Goal: Book appointment/travel/reservation

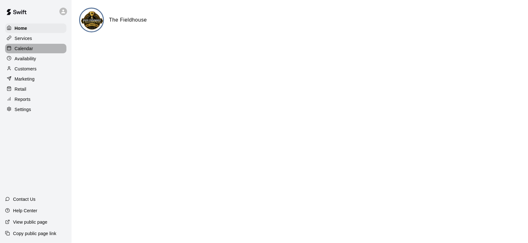
click at [30, 49] on p "Calendar" at bounding box center [24, 48] width 18 height 6
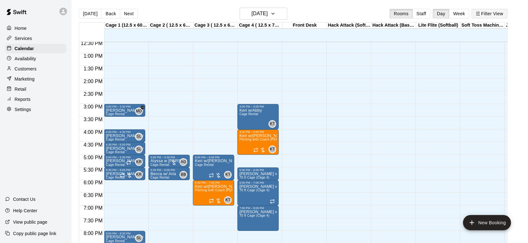
click at [490, 16] on button "Filter View" at bounding box center [490, 14] width 36 height 10
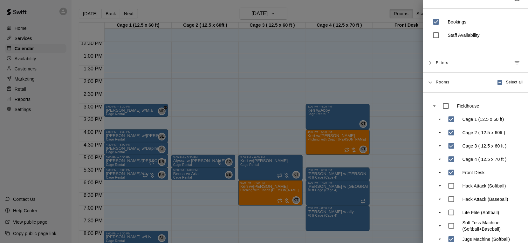
scroll to position [19, 0]
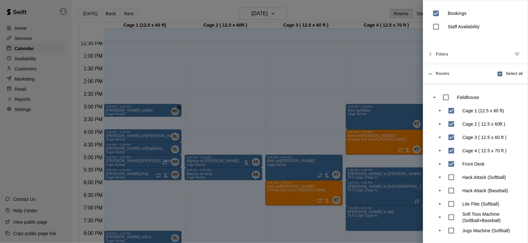
click at [315, 127] on div at bounding box center [264, 121] width 528 height 243
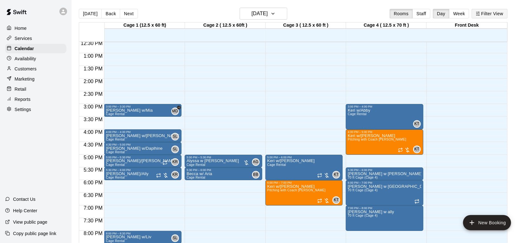
click at [494, 14] on button "Filter View" at bounding box center [490, 14] width 36 height 10
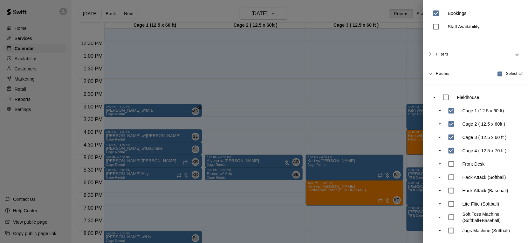
click at [333, 103] on div at bounding box center [264, 121] width 528 height 243
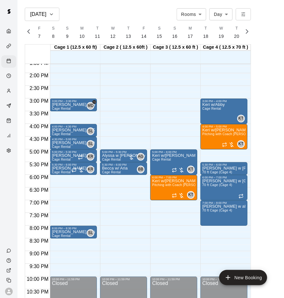
scroll to position [369, 0]
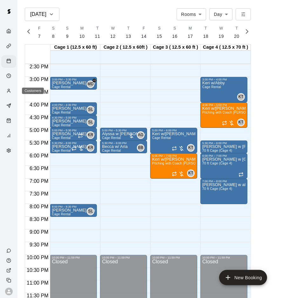
click at [10, 92] on icon "Customers" at bounding box center [8, 90] width 5 height 5
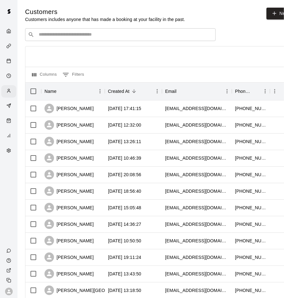
click at [90, 35] on input "Search customers by name or email" at bounding box center [125, 34] width 176 height 6
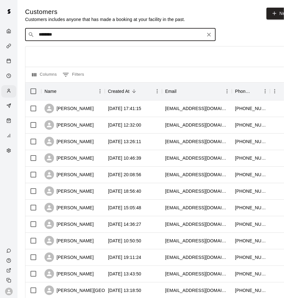
type input "*********"
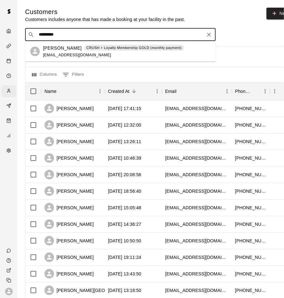
click at [81, 51] on div "[PERSON_NAME] CRUSH + Loyalty Membership GOLD (monthly payment)" at bounding box center [113, 47] width 141 height 7
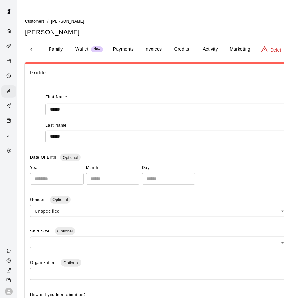
scroll to position [0, 61]
click at [180, 51] on button "Credits" at bounding box center [174, 49] width 29 height 15
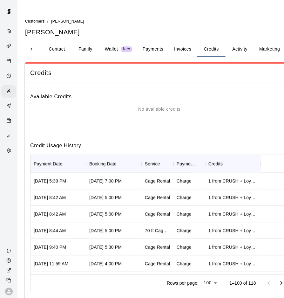
scroll to position [0, 27]
click at [149, 50] on button "Payments" at bounding box center [150, 49] width 31 height 15
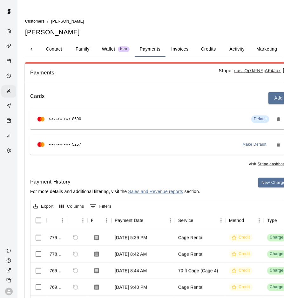
click at [234, 50] on button "Activity" at bounding box center [237, 49] width 29 height 15
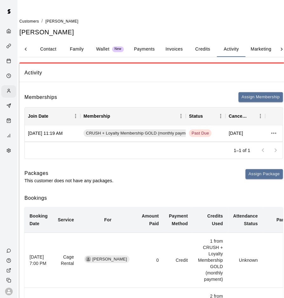
scroll to position [0, 0]
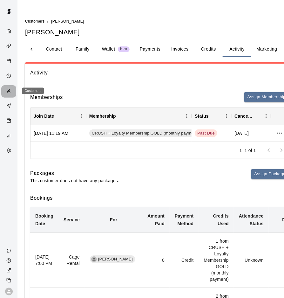
click at [13, 91] on div "Customers" at bounding box center [10, 91] width 8 height 6
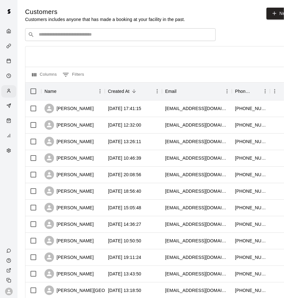
click at [68, 35] on input "Search customers by name or email" at bounding box center [125, 34] width 176 height 6
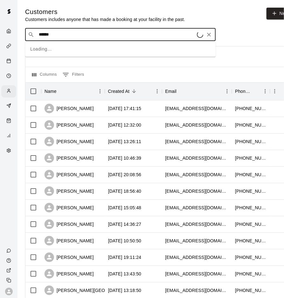
type input "*******"
click at [40, 49] on div "[PERSON_NAME] [EMAIL_ADDRESS][DOMAIN_NAME]" at bounding box center [120, 51] width 191 height 20
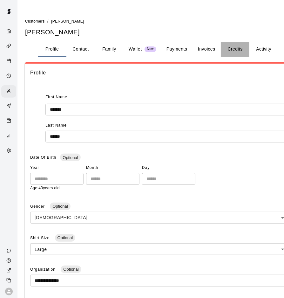
click at [229, 51] on button "Credits" at bounding box center [235, 49] width 29 height 15
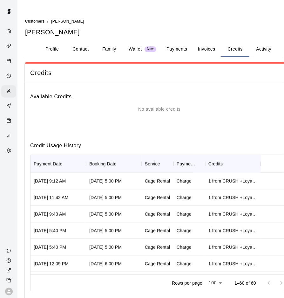
click at [260, 51] on button "Activity" at bounding box center [263, 49] width 29 height 15
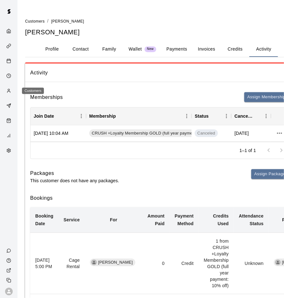
click at [10, 88] on icon "Customers" at bounding box center [8, 90] width 5 height 5
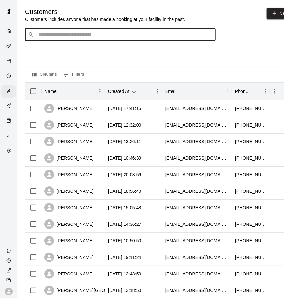
click at [82, 33] on input "Search customers by name or email" at bounding box center [125, 34] width 176 height 6
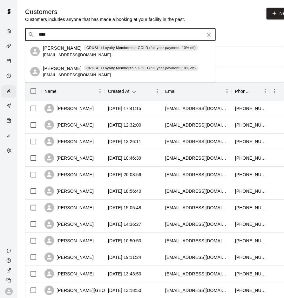
type input "*****"
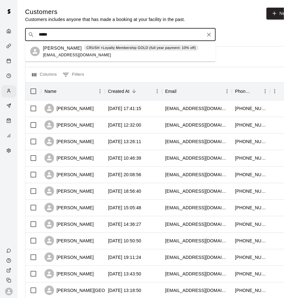
click at [106, 46] on p "CRUSH +Loyalty Membership GOLD (full year payment: 10% off)" at bounding box center [141, 47] width 110 height 5
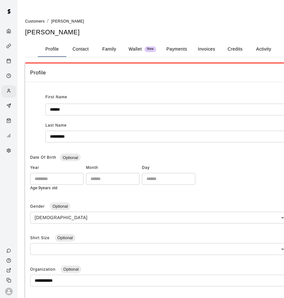
click at [258, 48] on button "Activity" at bounding box center [263, 49] width 29 height 15
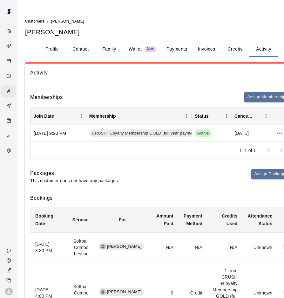
scroll to position [0, 17]
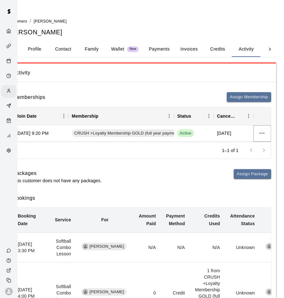
click at [263, 136] on icon "more actions" at bounding box center [262, 133] width 8 height 8
click at [261, 144] on li "View details" at bounding box center [261, 146] width 36 height 10
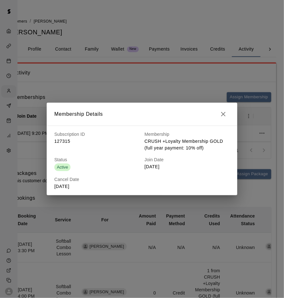
click at [226, 116] on icon "button" at bounding box center [224, 114] width 8 height 8
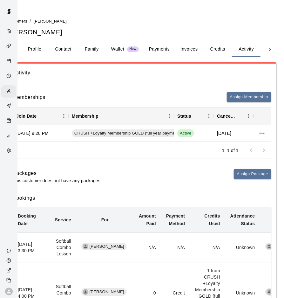
click at [216, 47] on button "Credits" at bounding box center [217, 49] width 29 height 15
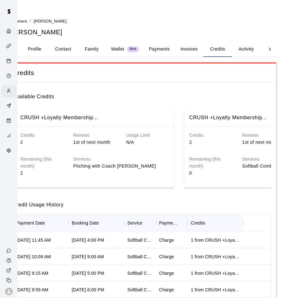
scroll to position [0, 0]
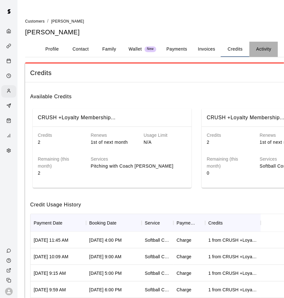
click at [263, 49] on button "Activity" at bounding box center [263, 49] width 29 height 15
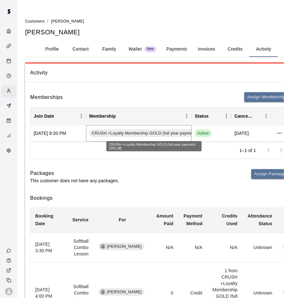
click at [179, 134] on span "CRUSH +Loyalty Membership GOLD (full year payment: 10% off)" at bounding box center [152, 133] width 127 height 6
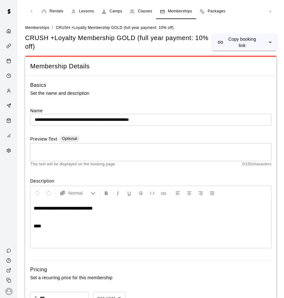
click at [33, 13] on div "Rentals Lessons Camps Classes Memberships Packages" at bounding box center [151, 11] width 252 height 15
click at [32, 11] on div "Rentals Lessons Camps Classes Memberships Packages" at bounding box center [151, 11] width 252 height 15
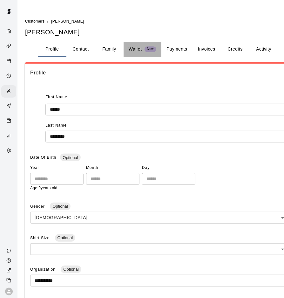
click at [140, 48] on p "Wallet" at bounding box center [135, 49] width 13 height 7
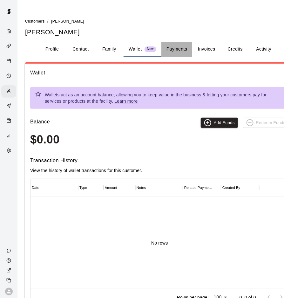
click at [171, 49] on button "Payments" at bounding box center [176, 49] width 31 height 15
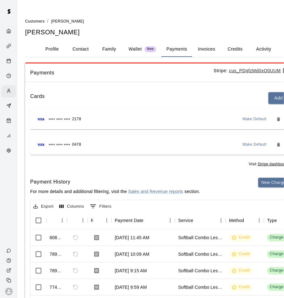
click at [231, 50] on button "Credits" at bounding box center [235, 49] width 29 height 15
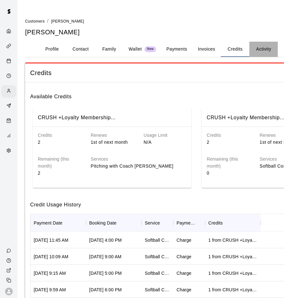
click at [256, 50] on button "Activity" at bounding box center [263, 49] width 29 height 15
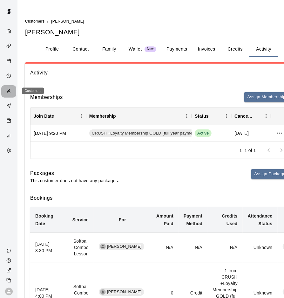
click at [10, 93] on div "Customers" at bounding box center [10, 91] width 8 height 6
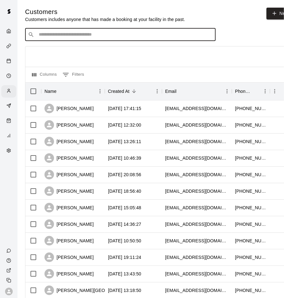
click at [69, 36] on input "Search customers by name or email" at bounding box center [125, 34] width 176 height 6
type input "*******"
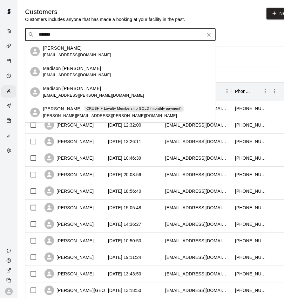
click at [73, 117] on span "[PERSON_NAME][EMAIL_ADDRESS][PERSON_NAME][DOMAIN_NAME]" at bounding box center [110, 115] width 134 height 4
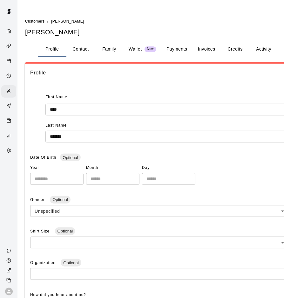
click at [258, 51] on button "Activity" at bounding box center [263, 49] width 29 height 15
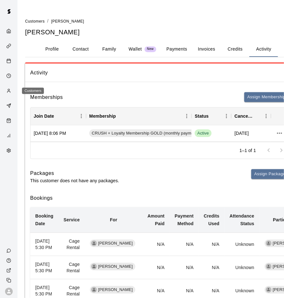
click at [9, 90] on circle "Customers" at bounding box center [9, 90] width 2 height 2
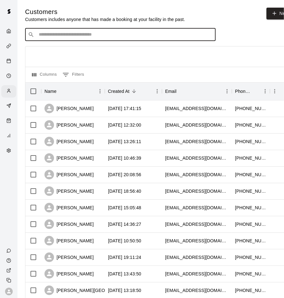
click at [59, 35] on input "Search customers by name or email" at bounding box center [125, 34] width 176 height 6
type input "******"
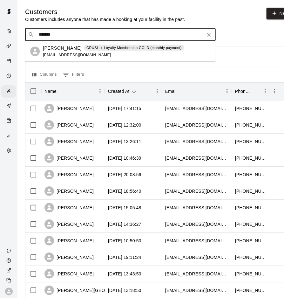
click at [60, 48] on p "[PERSON_NAME]" at bounding box center [62, 47] width 39 height 7
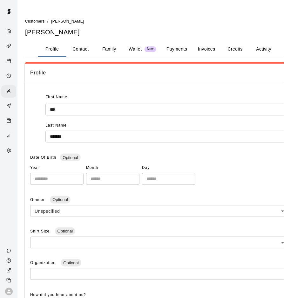
click at [273, 48] on button "Activity" at bounding box center [263, 49] width 29 height 15
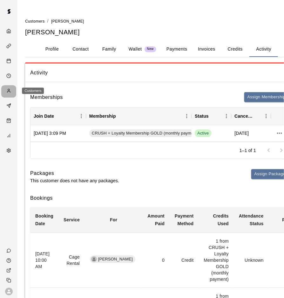
click at [12, 93] on div "Customers" at bounding box center [10, 91] width 8 height 6
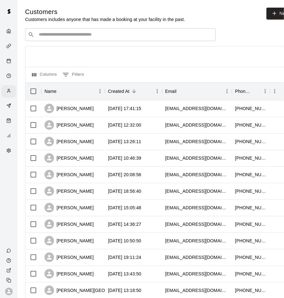
click at [82, 34] on input "Search customers by name or email" at bounding box center [125, 34] width 176 height 6
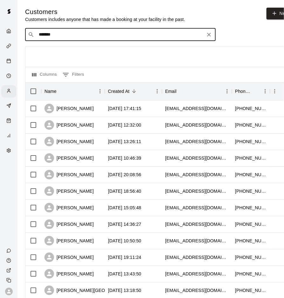
type input "********"
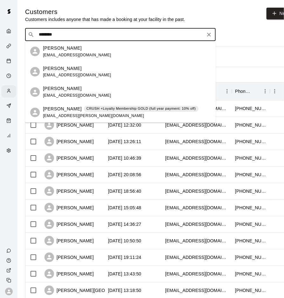
click at [68, 109] on p "[PERSON_NAME]" at bounding box center [62, 108] width 39 height 7
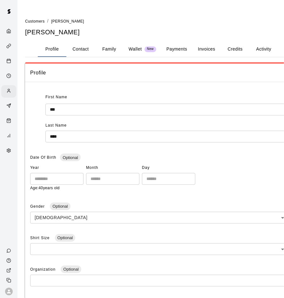
click at [263, 51] on button "Activity" at bounding box center [263, 49] width 29 height 15
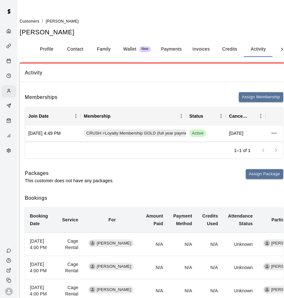
scroll to position [0, 5]
click at [11, 89] on div "Customers" at bounding box center [10, 91] width 8 height 6
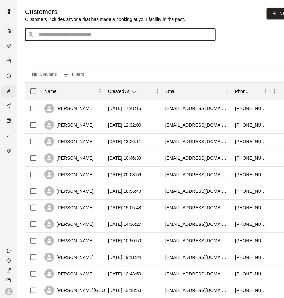
click at [94, 32] on input "Search customers by name or email" at bounding box center [125, 34] width 176 height 6
type input "****"
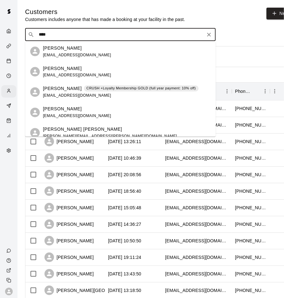
click at [70, 90] on p "[PERSON_NAME]" at bounding box center [62, 88] width 39 height 7
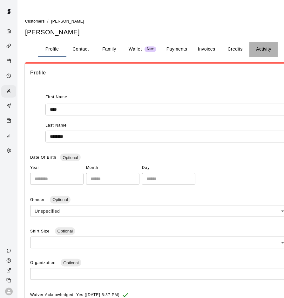
click at [258, 48] on button "Activity" at bounding box center [263, 49] width 29 height 15
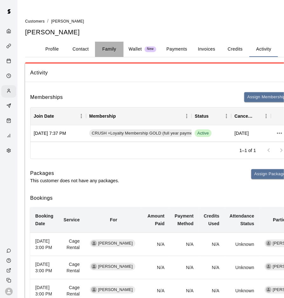
click at [107, 50] on button "Family" at bounding box center [109, 49] width 29 height 15
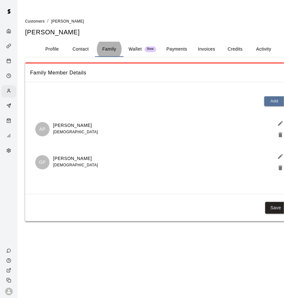
click at [261, 50] on button "Activity" at bounding box center [263, 49] width 29 height 15
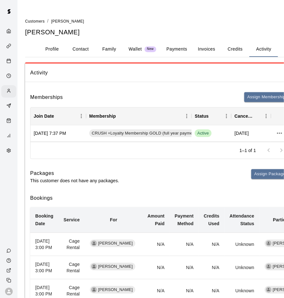
click at [261, 50] on button "Activity" at bounding box center [263, 49] width 29 height 15
click at [12, 91] on div "Customers" at bounding box center [10, 91] width 8 height 6
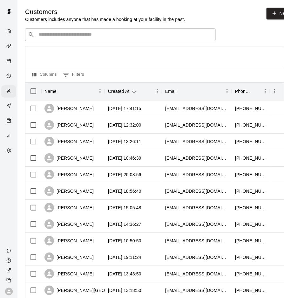
click at [84, 37] on input "Search customers by name or email" at bounding box center [125, 34] width 176 height 6
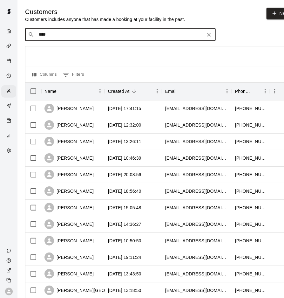
type input "*****"
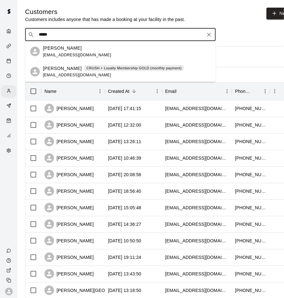
click at [79, 74] on span "[EMAIL_ADDRESS][DOMAIN_NAME]" at bounding box center [77, 75] width 68 height 4
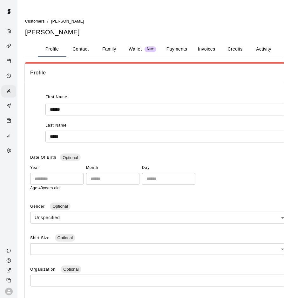
click at [269, 51] on button "Activity" at bounding box center [263, 49] width 29 height 15
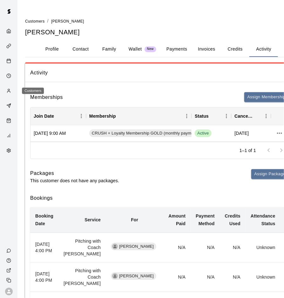
click at [11, 91] on div "Customers" at bounding box center [10, 91] width 8 height 6
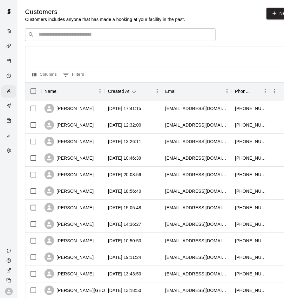
click at [99, 32] on input "Search customers by name or email" at bounding box center [125, 34] width 176 height 6
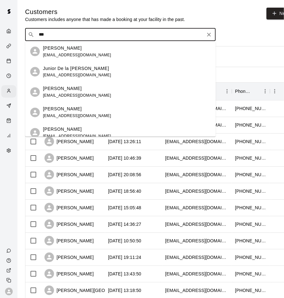
type input "****"
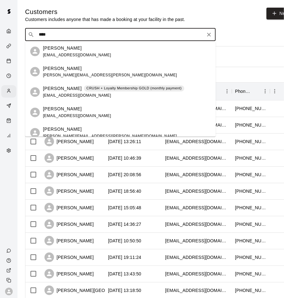
click at [84, 88] on span "CRUSH + Loyalty Membership GOLD (monthly payment)" at bounding box center [134, 88] width 100 height 5
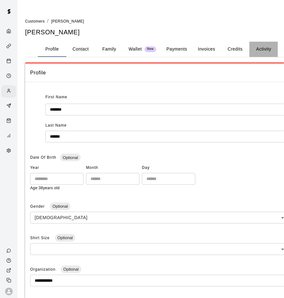
click at [260, 53] on button "Activity" at bounding box center [263, 49] width 29 height 15
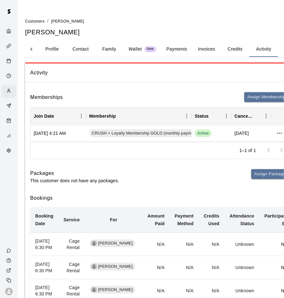
scroll to position [0, 6]
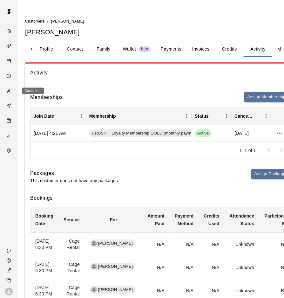
click at [11, 92] on div "Customers" at bounding box center [10, 91] width 8 height 6
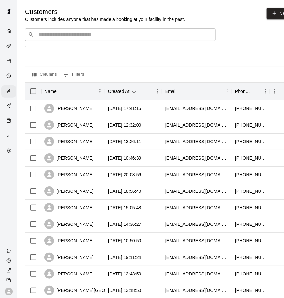
click at [89, 33] on input "Search customers by name or email" at bounding box center [125, 34] width 176 height 6
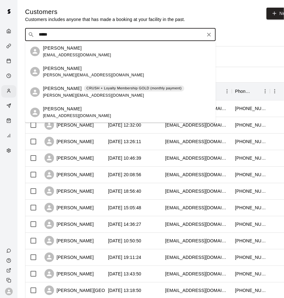
type input "******"
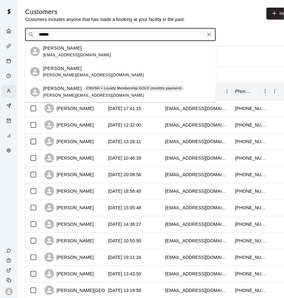
click at [85, 96] on span "[PERSON_NAME][EMAIL_ADDRESS][DOMAIN_NAME]" at bounding box center [93, 95] width 101 height 4
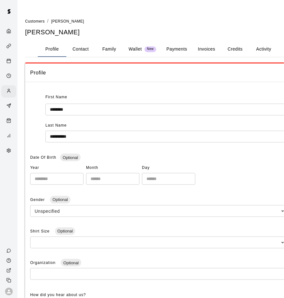
click at [260, 47] on button "Activity" at bounding box center [263, 49] width 29 height 15
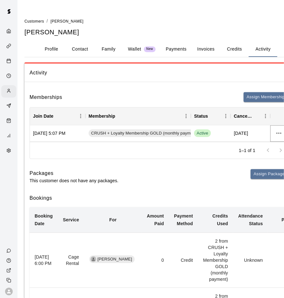
click at [279, 133] on icon "more actions" at bounding box center [278, 132] width 5 height 1
click at [166, 88] on div at bounding box center [142, 149] width 284 height 298
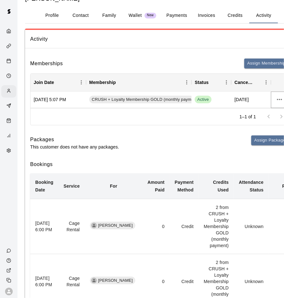
scroll to position [0, 0]
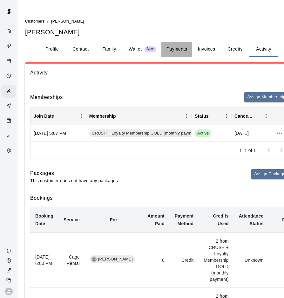
click at [181, 52] on button "Payments" at bounding box center [176, 49] width 31 height 15
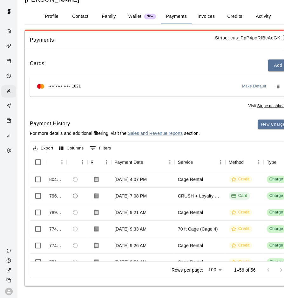
scroll to position [33, 1]
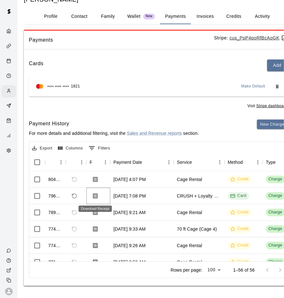
click at [96, 195] on icon "Download Receipt" at bounding box center [95, 195] width 5 height 5
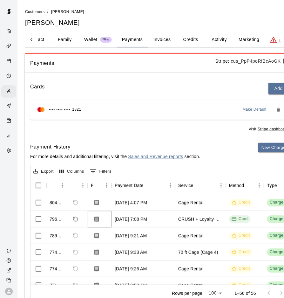
scroll to position [0, 44]
click at [226, 40] on button "Activity" at bounding box center [219, 39] width 29 height 15
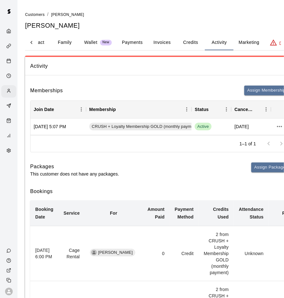
scroll to position [6, 0]
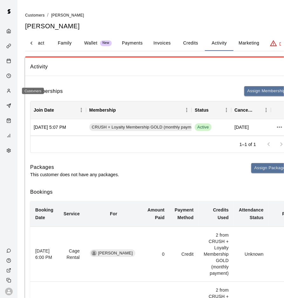
click at [9, 92] on icon "Customers" at bounding box center [8, 90] width 5 height 5
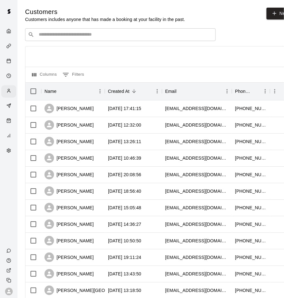
click at [89, 33] on input "Search customers by name or email" at bounding box center [125, 34] width 176 height 6
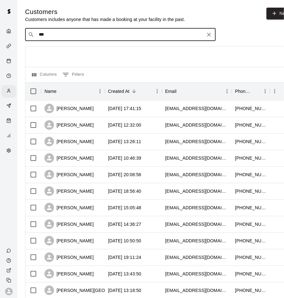
type input "****"
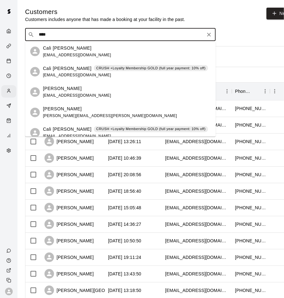
click at [74, 67] on p "Cali [PERSON_NAME]" at bounding box center [67, 68] width 49 height 7
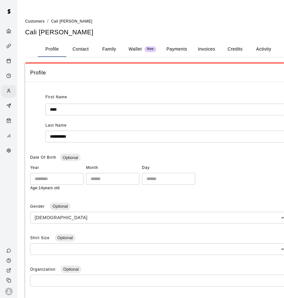
click at [266, 50] on button "Activity" at bounding box center [263, 49] width 29 height 15
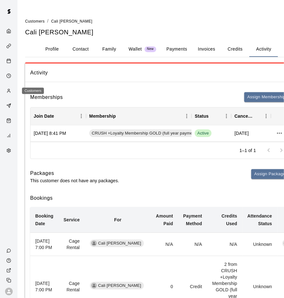
click at [11, 91] on icon "Customers" at bounding box center [8, 90] width 5 height 5
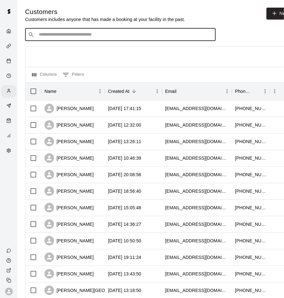
click at [123, 34] on input "Search customers by name or email" at bounding box center [125, 34] width 176 height 6
type input "******"
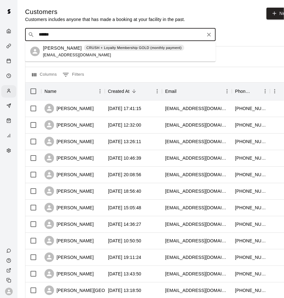
click at [128, 56] on div "[PERSON_NAME] Short CRUSH + Loyalty Membership GOLD (monthly payment) [EMAIL_AD…" at bounding box center [113, 51] width 141 height 14
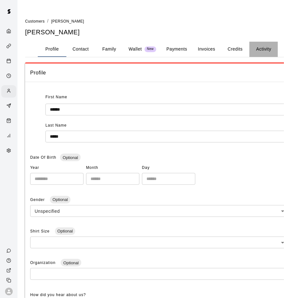
click at [260, 51] on button "Activity" at bounding box center [263, 49] width 29 height 15
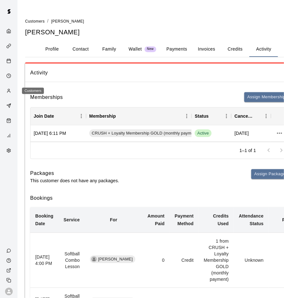
drag, startPoint x: 11, startPoint y: 92, endPoint x: 14, endPoint y: 92, distance: 3.6
click at [11, 92] on icon "Customers" at bounding box center [8, 90] width 5 height 5
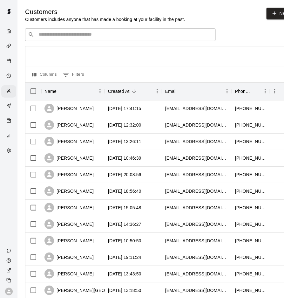
click at [60, 35] on input "Search customers by name or email" at bounding box center [125, 34] width 176 height 6
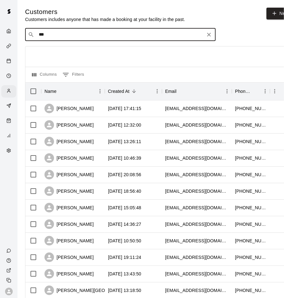
type input "****"
click at [77, 53] on span "[EMAIL_ADDRESS][DOMAIN_NAME]" at bounding box center [77, 54] width 68 height 4
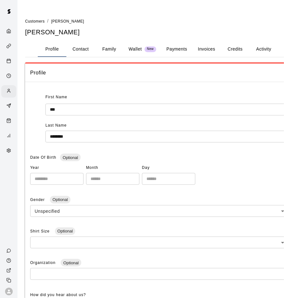
click at [260, 51] on button "Activity" at bounding box center [263, 49] width 29 height 15
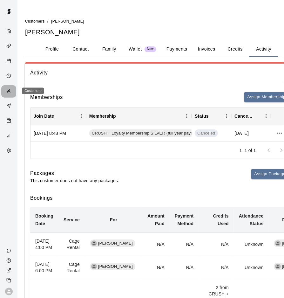
click at [13, 93] on div "Customers" at bounding box center [10, 91] width 8 height 6
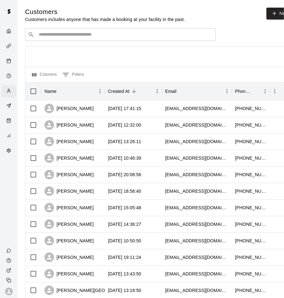
click at [90, 40] on div "​ ​" at bounding box center [120, 34] width 191 height 13
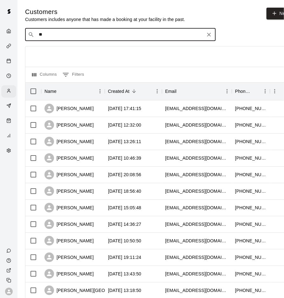
type input "***"
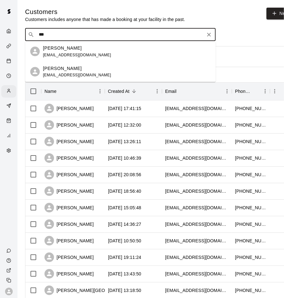
click at [71, 71] on div "[PERSON_NAME] [EMAIL_ADDRESS][DOMAIN_NAME]" at bounding box center [77, 72] width 68 height 14
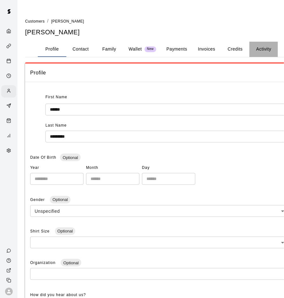
click at [271, 49] on button "Activity" at bounding box center [263, 49] width 29 height 15
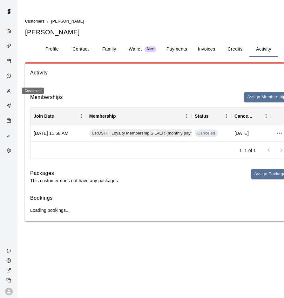
click at [12, 94] on div "Customers" at bounding box center [8, 91] width 15 height 12
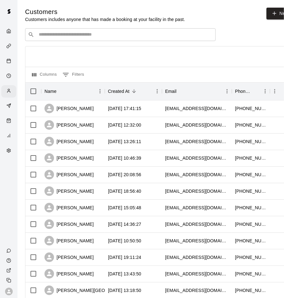
click at [80, 38] on div "​ ​" at bounding box center [120, 34] width 191 height 13
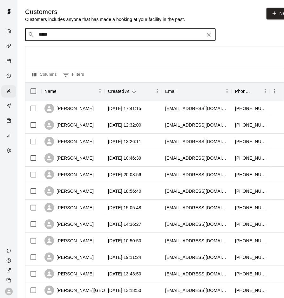
type input "******"
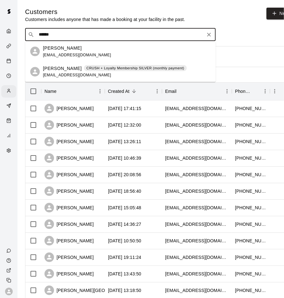
click at [75, 71] on p "[PERSON_NAME]" at bounding box center [62, 68] width 39 height 7
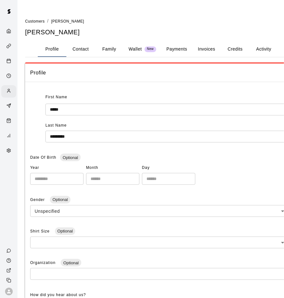
scroll to position [0, 0]
click at [262, 50] on button "Activity" at bounding box center [263, 48] width 29 height 15
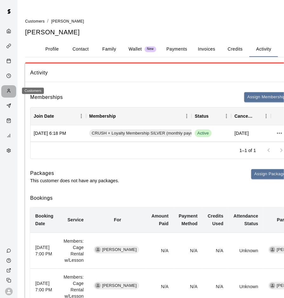
click at [9, 91] on icon "Customers" at bounding box center [8, 91] width 3 height 1
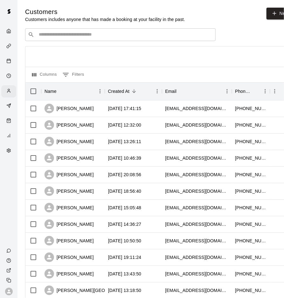
click at [121, 38] on div "​ ​" at bounding box center [120, 34] width 191 height 13
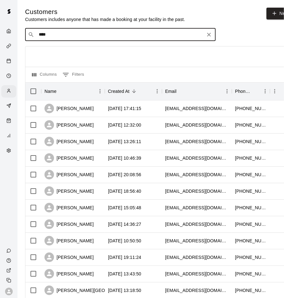
type input "*****"
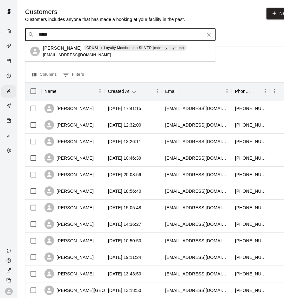
click at [129, 56] on div "[PERSON_NAME] CRUSH + Loyalty Membership SILVER (monthly payment) [EMAIL_ADDRES…" at bounding box center [115, 51] width 144 height 14
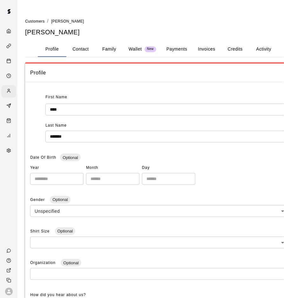
click at [268, 47] on button "Activity" at bounding box center [263, 49] width 29 height 15
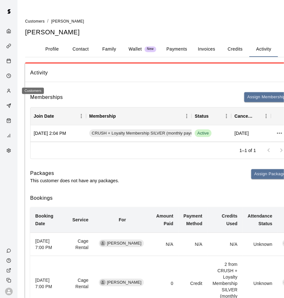
click at [8, 91] on icon "Customers" at bounding box center [8, 91] width 3 height 1
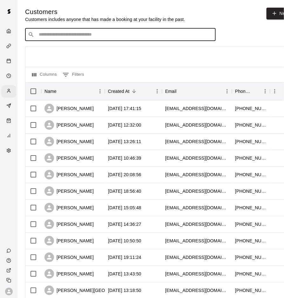
click at [87, 32] on input "Search customers by name or email" at bounding box center [125, 34] width 176 height 6
type input "****"
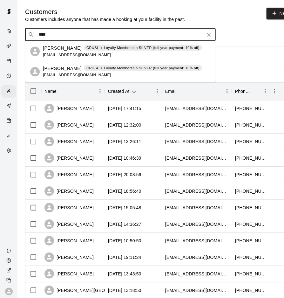
click at [95, 51] on div "[PERSON_NAME] CRUSH + Loyalty Membership SILVER (full year payment: 10% off) [E…" at bounding box center [122, 51] width 159 height 14
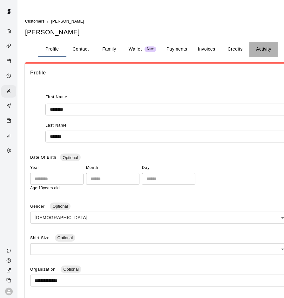
click at [264, 51] on button "Activity" at bounding box center [263, 49] width 29 height 15
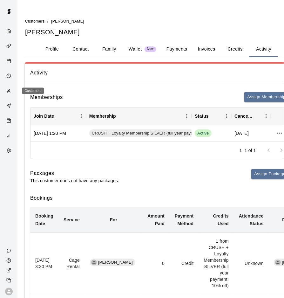
click at [8, 91] on icon "Customers" at bounding box center [8, 91] width 3 height 1
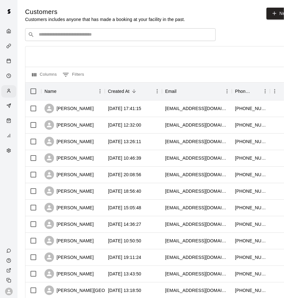
click at [85, 38] on div "​ ​" at bounding box center [120, 34] width 191 height 13
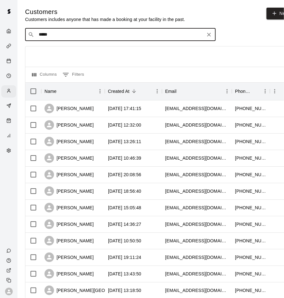
type input "******"
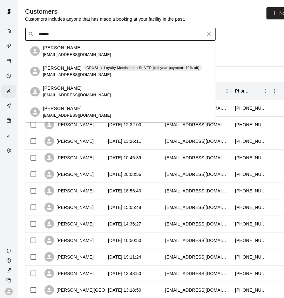
click at [91, 71] on div "[PERSON_NAME] CRUSH + Loyalty Membership SILVER (full year payment: 10% off)" at bounding box center [122, 68] width 159 height 7
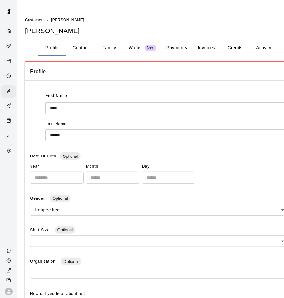
scroll to position [2, 0]
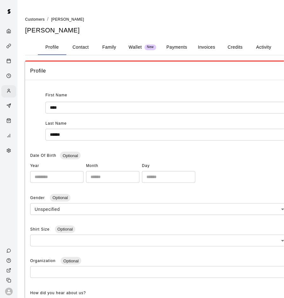
click at [273, 44] on button "Activity" at bounding box center [263, 47] width 29 height 15
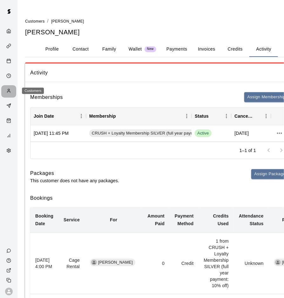
click at [10, 90] on icon "Customers" at bounding box center [8, 90] width 5 height 5
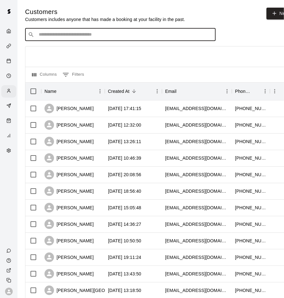
click at [68, 35] on input "Search customers by name or email" at bounding box center [125, 34] width 176 height 6
type input "*****"
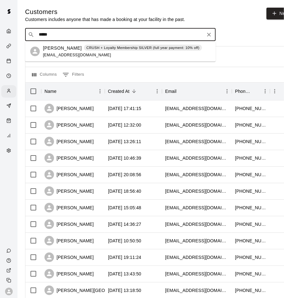
click at [95, 57] on div "[PERSON_NAME] CRUSH + Loyalty Membership SILVER (full year payment: 10% off) [E…" at bounding box center [122, 51] width 159 height 14
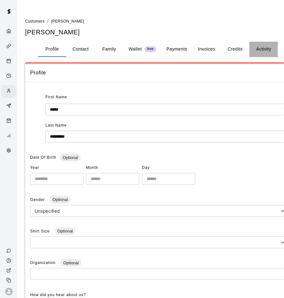
click at [261, 49] on button "Activity" at bounding box center [263, 49] width 29 height 15
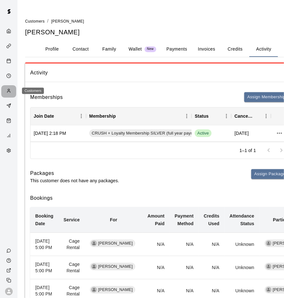
click at [10, 92] on icon "Customers" at bounding box center [8, 91] width 3 height 1
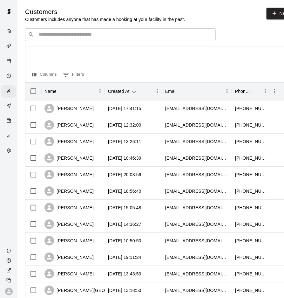
click at [89, 37] on input "Search customers by name or email" at bounding box center [125, 34] width 176 height 6
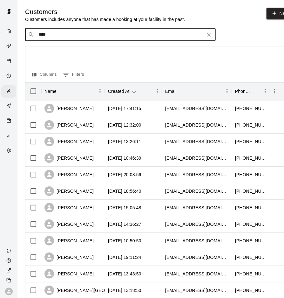
type input "*****"
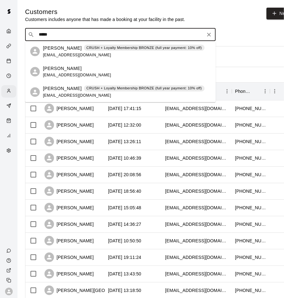
scroll to position [0, 0]
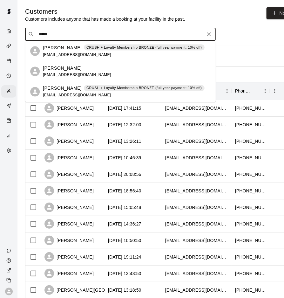
click at [101, 51] on div "[PERSON_NAME] CRUSH + Loyalty Membership BRONZE (full year payment: 10% off) [E…" at bounding box center [124, 51] width 162 height 14
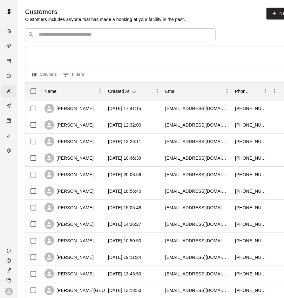
scroll to position [1, 0]
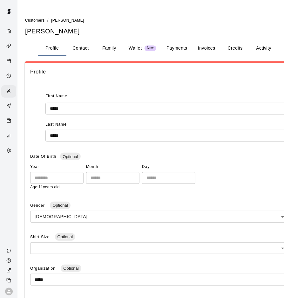
click at [265, 50] on button "Activity" at bounding box center [263, 48] width 29 height 15
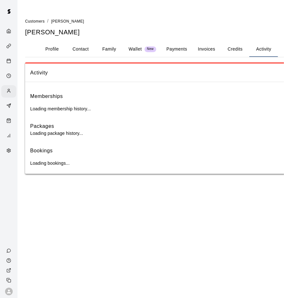
scroll to position [0, 0]
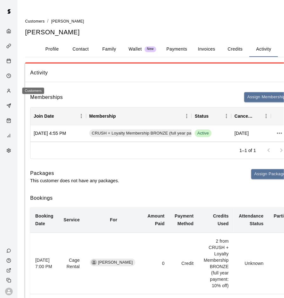
click at [12, 92] on div "Customers" at bounding box center [10, 91] width 8 height 6
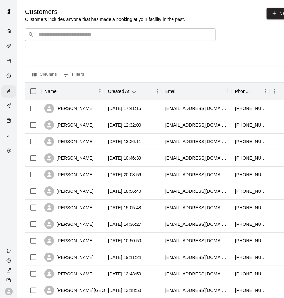
click at [105, 37] on input "Search customers by name or email" at bounding box center [125, 34] width 176 height 6
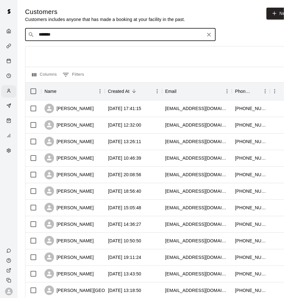
type input "********"
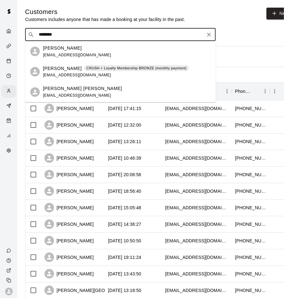
click at [68, 70] on p "[PERSON_NAME]" at bounding box center [62, 68] width 39 height 7
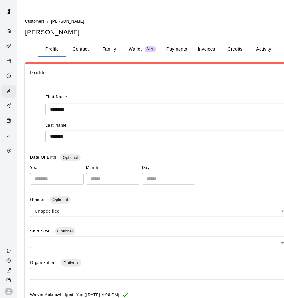
click at [264, 46] on button "Activity" at bounding box center [263, 49] width 29 height 15
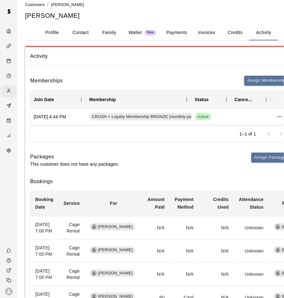
scroll to position [14, 0]
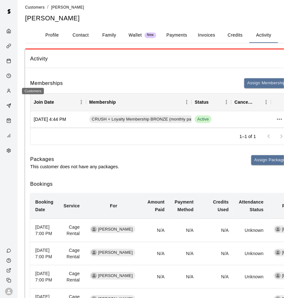
click at [8, 92] on icon "Customers" at bounding box center [8, 90] width 5 height 5
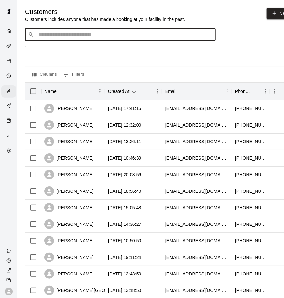
click at [122, 35] on input "Search customers by name or email" at bounding box center [125, 34] width 176 height 6
type input "*********"
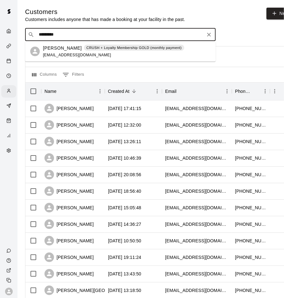
click at [106, 51] on div "[PERSON_NAME] CRUSH + Loyalty Membership GOLD (monthly payment)" at bounding box center [113, 47] width 141 height 7
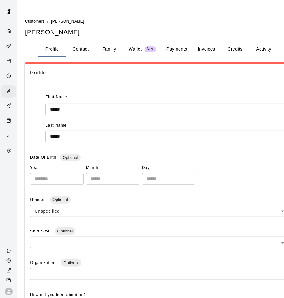
click at [260, 51] on button "Activity" at bounding box center [263, 49] width 29 height 15
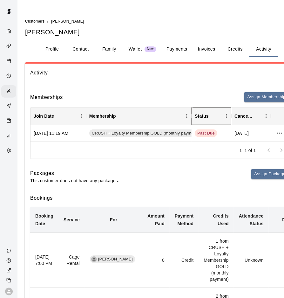
click at [205, 116] on div "Status" at bounding box center [202, 116] width 14 height 18
click at [206, 132] on span "Past Due" at bounding box center [206, 133] width 23 height 6
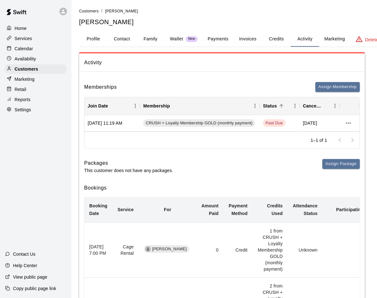
click at [279, 160] on div "Packages This customer does not have any packages. Assign Package" at bounding box center [222, 166] width 276 height 15
click at [30, 40] on p "Services" at bounding box center [23, 38] width 17 height 6
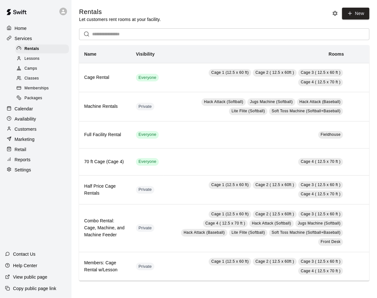
click at [51, 87] on div "Memberships" at bounding box center [42, 88] width 54 height 9
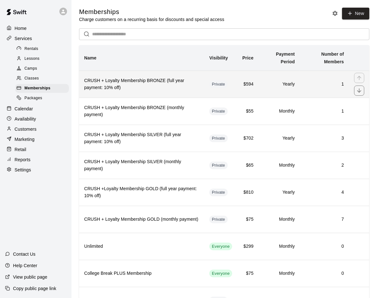
click at [157, 81] on h6 "CRUSH + Loyalty Membership BRONZE (full year payment: 10% off)" at bounding box center [141, 84] width 115 height 14
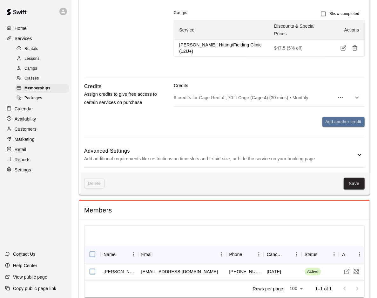
scroll to position [433, 0]
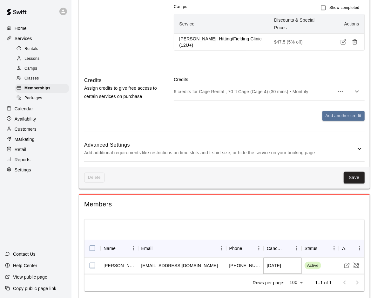
click at [281, 243] on div "[DATE]" at bounding box center [274, 265] width 14 height 6
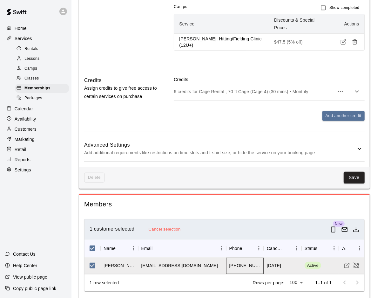
click at [237, 243] on div "[PHONE_NUMBER]" at bounding box center [245, 265] width 38 height 17
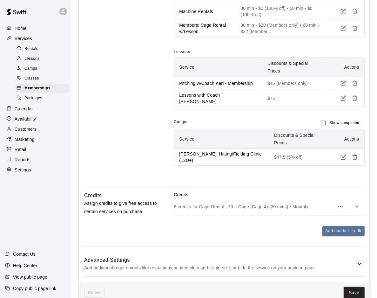
scroll to position [316, 0]
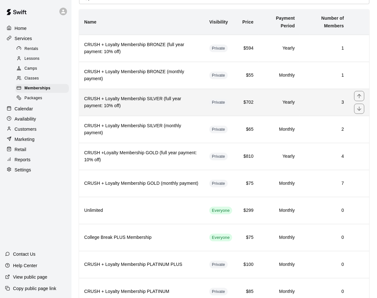
scroll to position [35, 0]
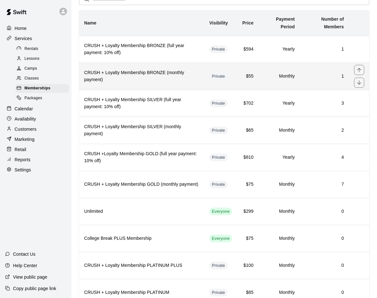
click at [189, 73] on h6 "CRUSH + Loyalty Membership BRONZE (monthly payment)" at bounding box center [141, 76] width 115 height 14
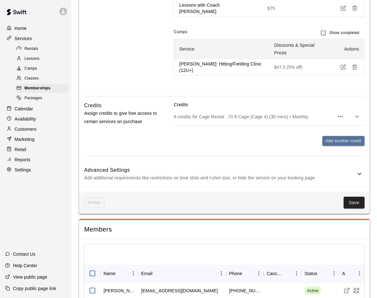
scroll to position [673, 0]
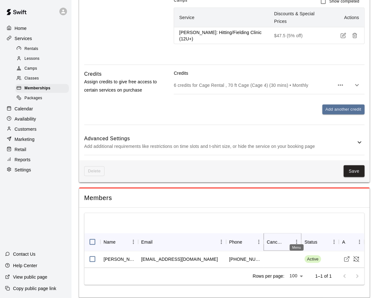
click at [295, 239] on icon "Menu" at bounding box center [297, 242] width 6 height 6
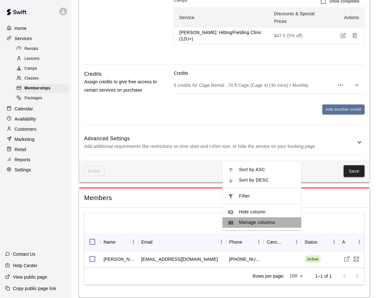
click at [260, 226] on li "Manage columns" at bounding box center [262, 222] width 79 height 10
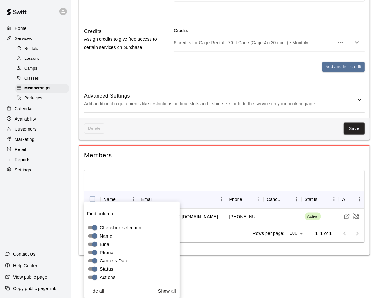
click at [169, 243] on button "Show all" at bounding box center [167, 291] width 23 height 12
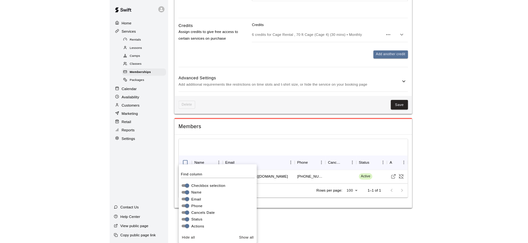
scroll to position [673, 0]
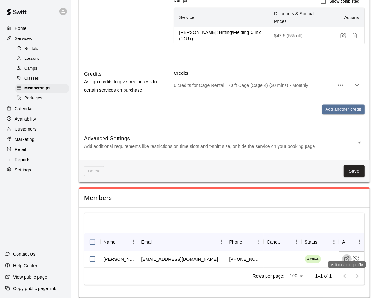
click at [349, 243] on icon "Visit customer profile" at bounding box center [347, 259] width 6 height 6
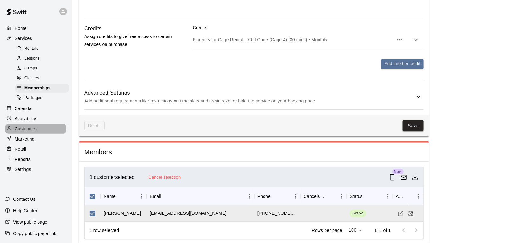
click at [32, 130] on p "Customers" at bounding box center [26, 129] width 22 height 6
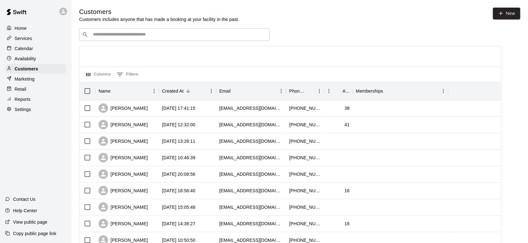
click at [104, 35] on input "Search customers by name or email" at bounding box center [179, 34] width 176 height 6
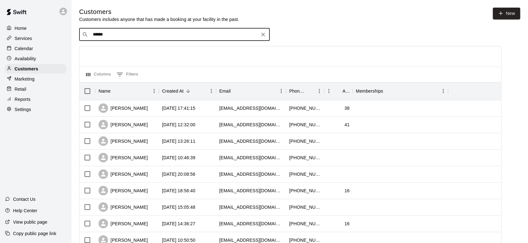
click at [119, 33] on input "******" at bounding box center [174, 34] width 166 height 6
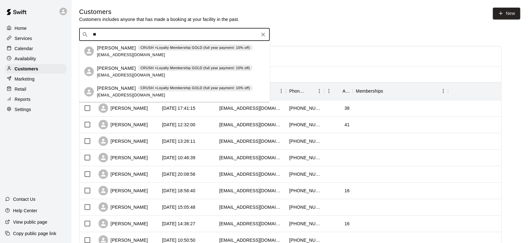
type input "*"
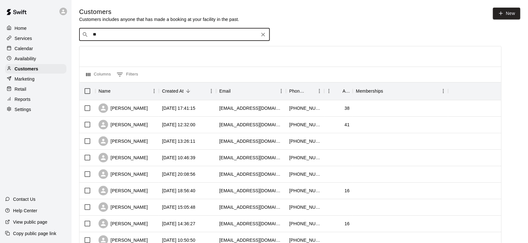
type input "***"
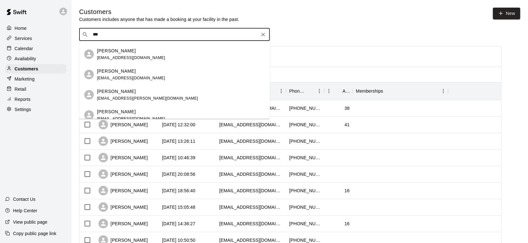
scroll to position [85, 0]
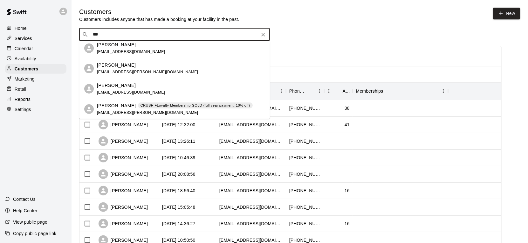
click at [123, 105] on p "[PERSON_NAME]" at bounding box center [116, 105] width 39 height 7
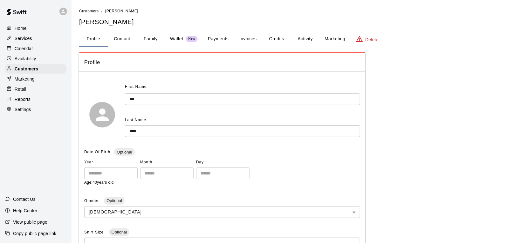
click at [312, 39] on button "Activity" at bounding box center [305, 38] width 29 height 15
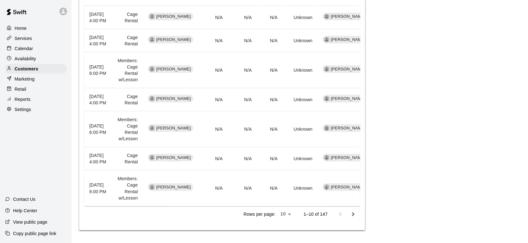
scroll to position [329, 0]
click at [354, 214] on icon "Go to next page" at bounding box center [353, 215] width 8 height 8
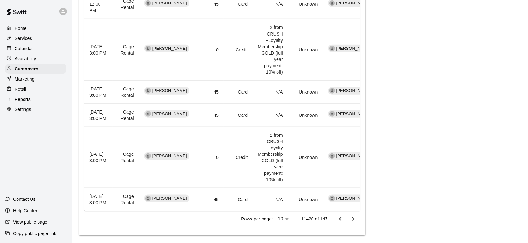
scroll to position [437, 0]
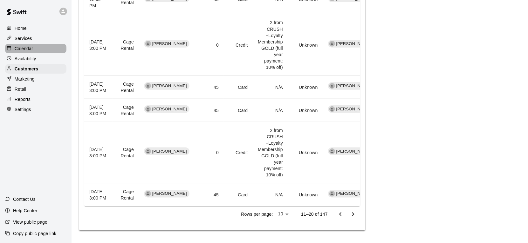
click at [34, 50] on div "Calendar" at bounding box center [35, 49] width 61 height 10
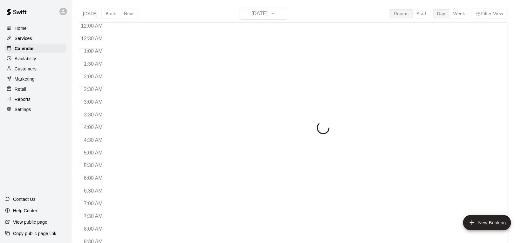
scroll to position [242, 0]
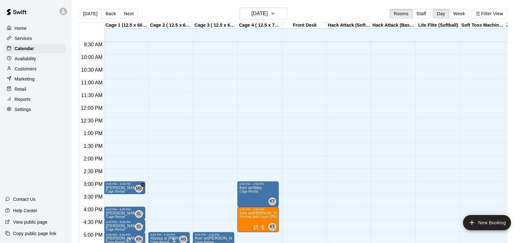
click at [113, 11] on button "Back" at bounding box center [110, 14] width 19 height 10
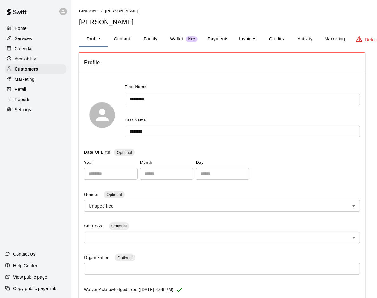
click at [303, 41] on button "Activity" at bounding box center [305, 38] width 29 height 15
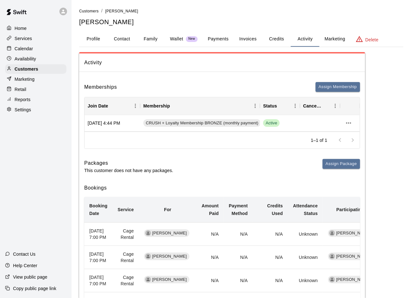
click at [276, 40] on button "Credits" at bounding box center [276, 38] width 29 height 15
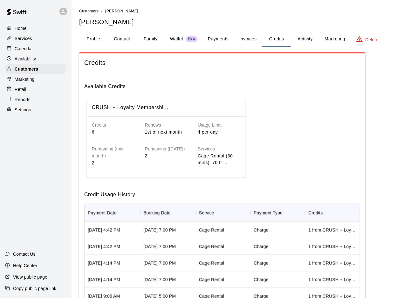
click at [230, 41] on button "Payments" at bounding box center [218, 38] width 31 height 15
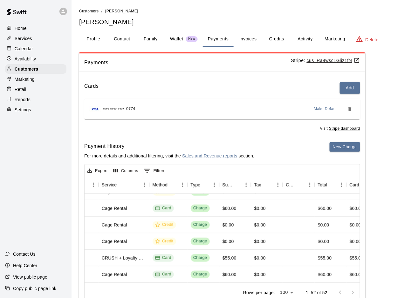
click at [305, 39] on button "Activity" at bounding box center [305, 38] width 29 height 15
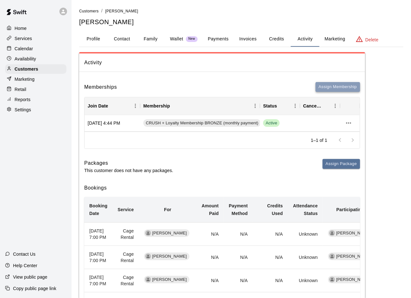
click at [336, 89] on button "Assign Membership" at bounding box center [338, 87] width 44 height 10
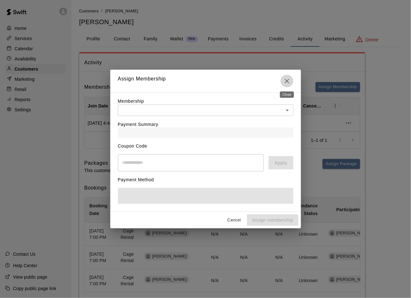
click at [290, 81] on icon "Close" at bounding box center [287, 81] width 8 height 8
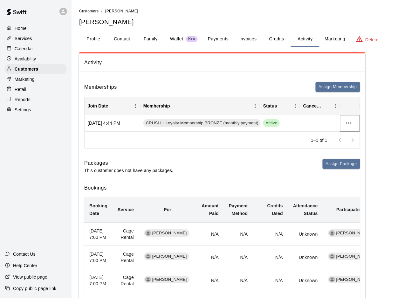
click at [350, 122] on icon "more actions" at bounding box center [349, 123] width 8 height 8
click at [274, 152] on div at bounding box center [205, 149] width 411 height 298
click at [273, 40] on button "Credits" at bounding box center [276, 38] width 29 height 15
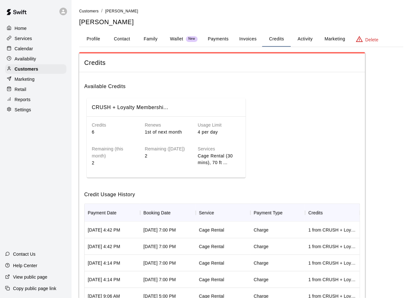
click at [97, 37] on button "Profile" at bounding box center [93, 38] width 29 height 15
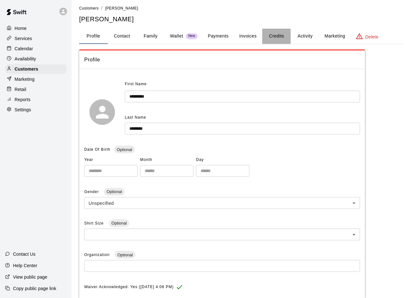
scroll to position [3, 0]
click at [278, 34] on button "Credits" at bounding box center [276, 35] width 29 height 15
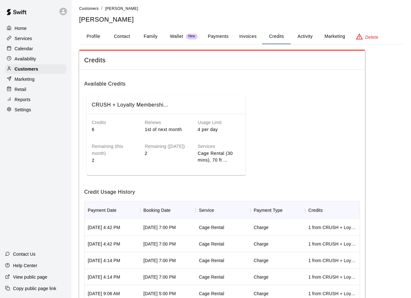
scroll to position [3, 0]
click at [296, 37] on button "Activity" at bounding box center [305, 36] width 29 height 15
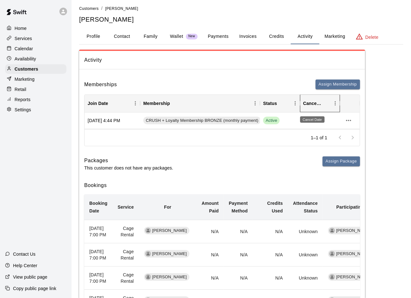
click at [310, 106] on div "Cancel Date" at bounding box center [312, 103] width 18 height 18
click at [334, 105] on icon "Menu" at bounding box center [335, 103] width 6 height 6
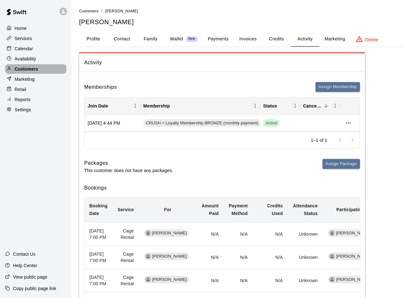
click at [36, 70] on p "Customers" at bounding box center [27, 69] width 24 height 6
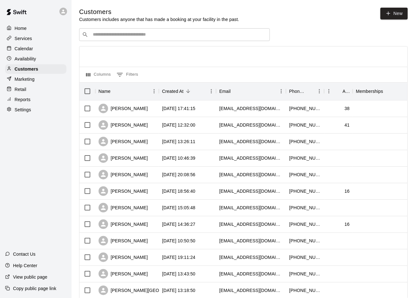
click at [35, 43] on div "Services" at bounding box center [35, 39] width 61 height 10
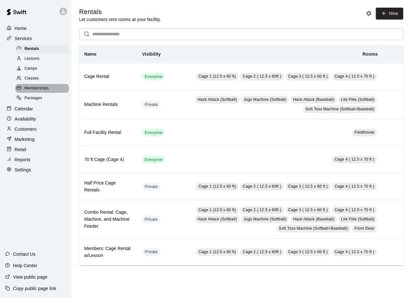
click at [41, 90] on span "Memberships" at bounding box center [36, 88] width 24 height 6
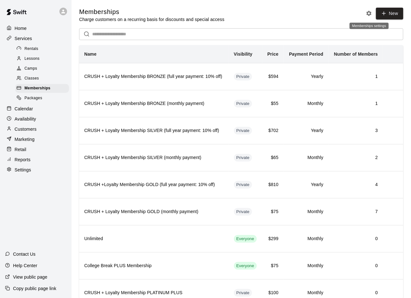
click at [370, 15] on icon "Memberships settings" at bounding box center [368, 13] width 5 height 5
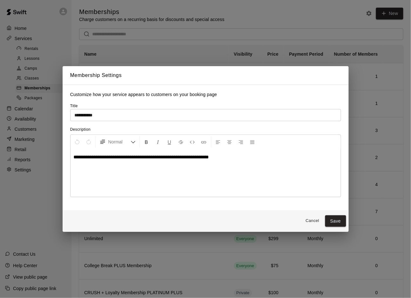
click at [316, 23] on div "**********" at bounding box center [205, 149] width 411 height 298
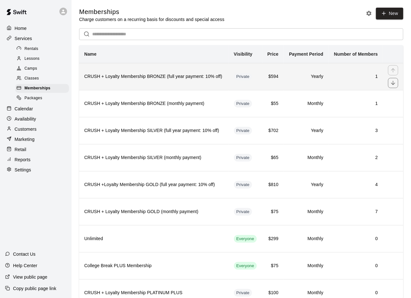
click at [295, 85] on td "Yearly" at bounding box center [305, 76] width 45 height 27
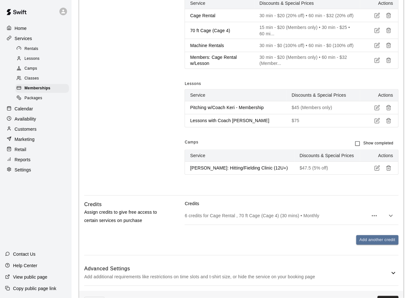
scroll to position [272, 0]
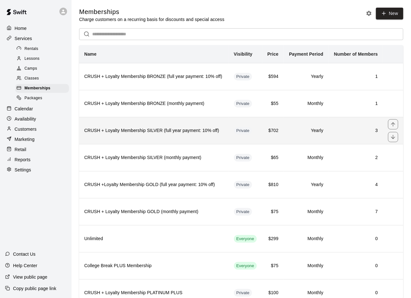
click at [343, 136] on td "3" at bounding box center [355, 130] width 55 height 27
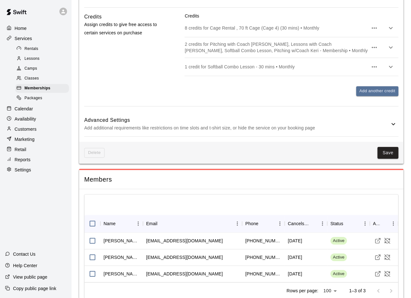
scroll to position [489, 0]
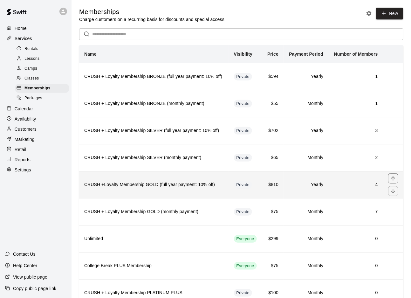
click at [356, 183] on h6 "4" at bounding box center [355, 184] width 44 height 7
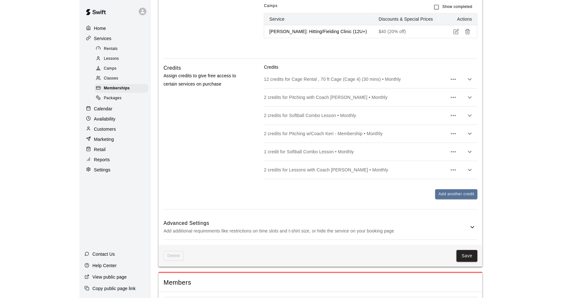
scroll to position [408, 0]
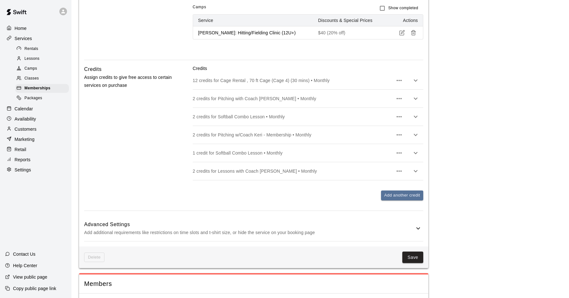
click at [30, 108] on p "Calendar" at bounding box center [24, 108] width 18 height 6
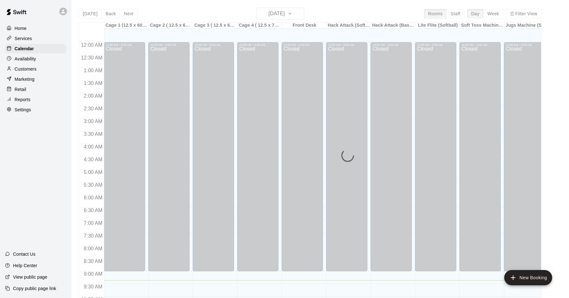
scroll to position [238, 0]
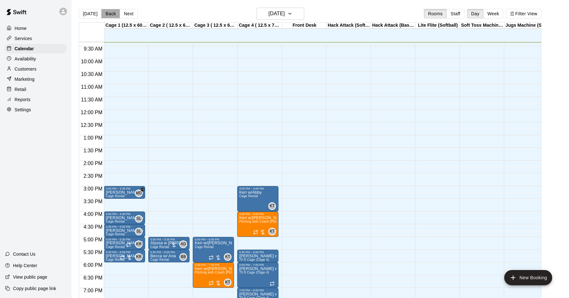
click at [112, 15] on button "Back" at bounding box center [110, 14] width 19 height 10
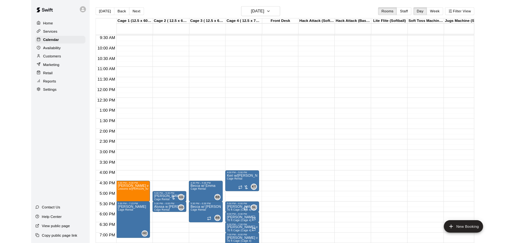
scroll to position [212, 0]
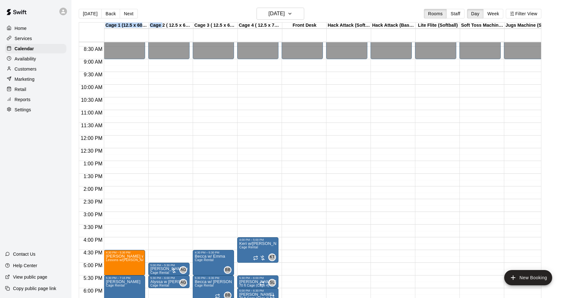
drag, startPoint x: 164, startPoint y: 10, endPoint x: 163, endPoint y: 24, distance: 13.3
click at [163, 24] on div "Today Back Next Wednesday Sep 10 Rooms Staff Day Week Filter View Cage 1 (12.5 …" at bounding box center [310, 157] width 463 height 298
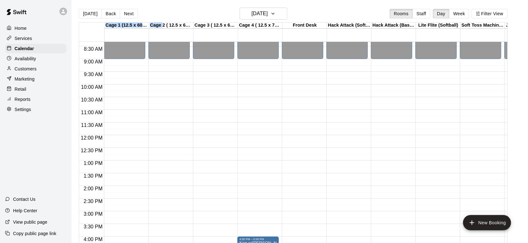
click at [206, 66] on div "12:00 AM – 9:00 AM Closed 4:30 PM – 5:30 PM Becca w/ Emma Cage Rental BB 0 5:30…" at bounding box center [213, 135] width 41 height 610
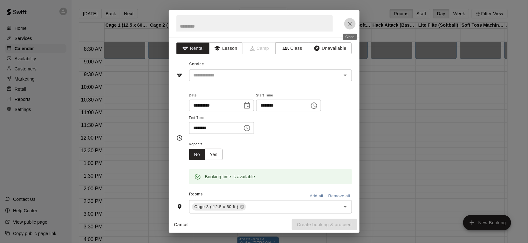
click at [349, 26] on icon "Close" at bounding box center [350, 24] width 6 height 6
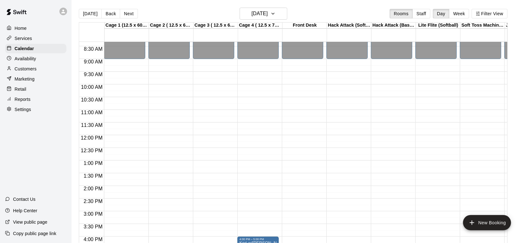
click at [346, 12] on div "Today Back Next Wednesday Sep 10 Rooms Staff Day Week Filter View" at bounding box center [293, 15] width 429 height 15
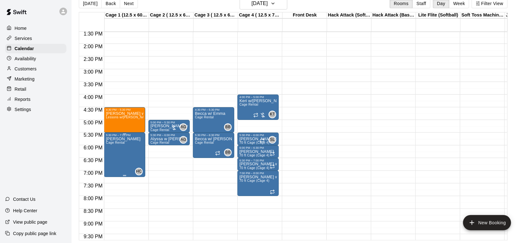
scroll to position [346, 0]
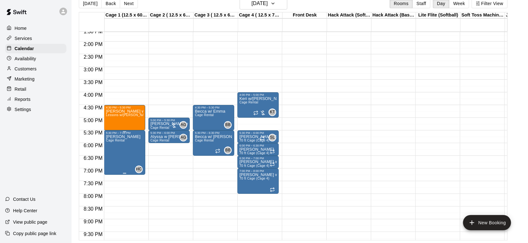
click at [115, 157] on img "edit" at bounding box center [112, 156] width 7 height 7
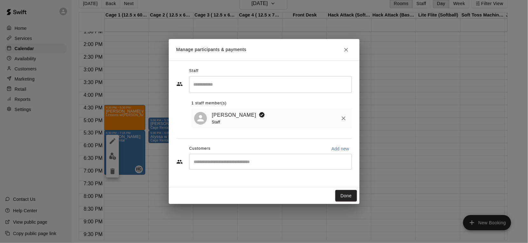
click at [236, 167] on div "​" at bounding box center [270, 162] width 163 height 16
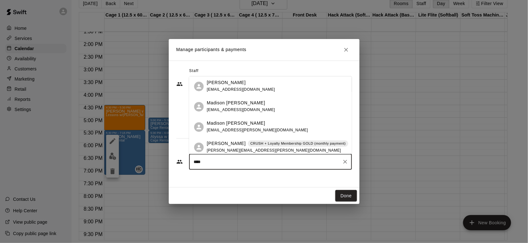
type input "*****"
click at [232, 143] on p "[PERSON_NAME]" at bounding box center [226, 144] width 39 height 7
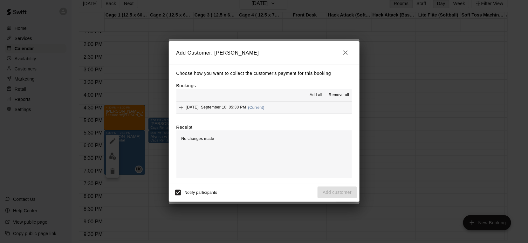
click at [302, 108] on button "Wednesday, September 10: 05:30 PM (Current)" at bounding box center [263, 108] width 175 height 12
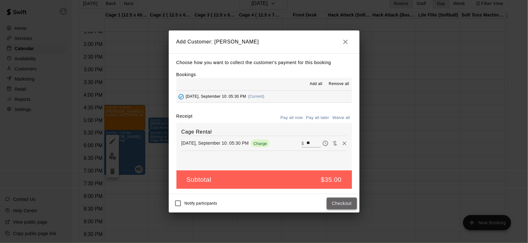
click at [343, 205] on button "Checkout" at bounding box center [342, 204] width 30 height 12
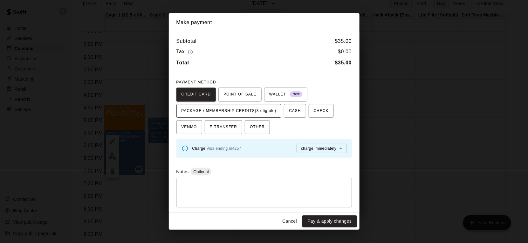
click at [262, 109] on span "PACKAGE / MEMBERSHIP CREDITS (3 eligible)" at bounding box center [228, 111] width 95 height 10
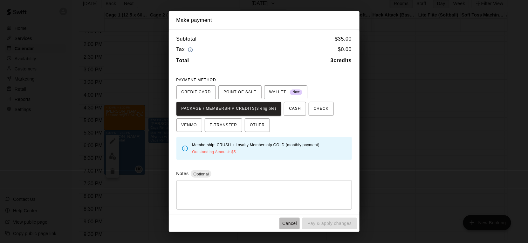
click at [290, 220] on button "Cancel" at bounding box center [289, 224] width 20 height 12
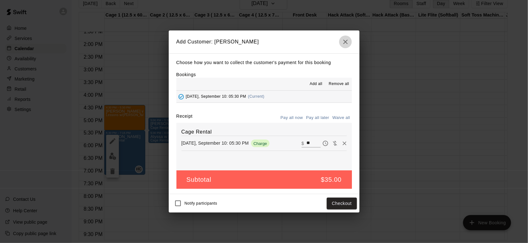
click at [349, 43] on icon "button" at bounding box center [346, 42] width 8 height 8
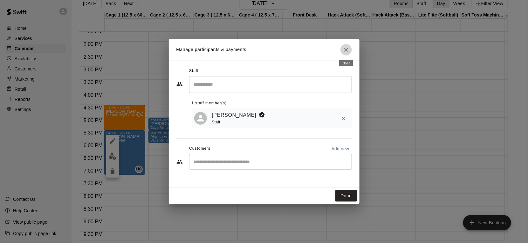
click at [344, 53] on button "Close" at bounding box center [345, 49] width 11 height 11
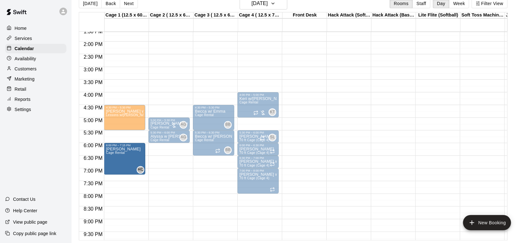
drag, startPoint x: 125, startPoint y: 132, endPoint x: 124, endPoint y: 145, distance: 12.7
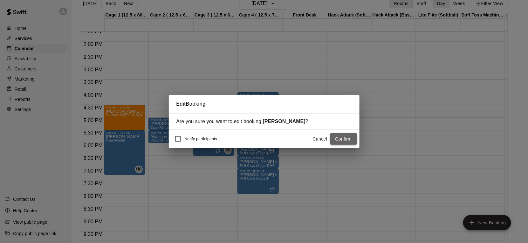
click at [355, 143] on button "Confirm" at bounding box center [343, 139] width 27 height 12
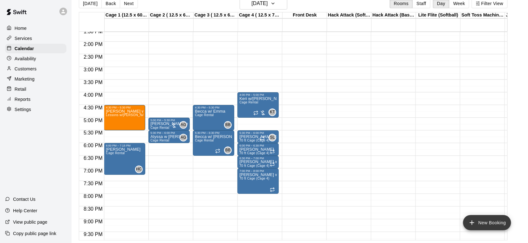
click at [377, 220] on button "New Booking" at bounding box center [487, 222] width 48 height 15
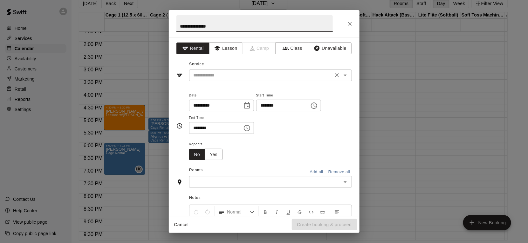
type input "**********"
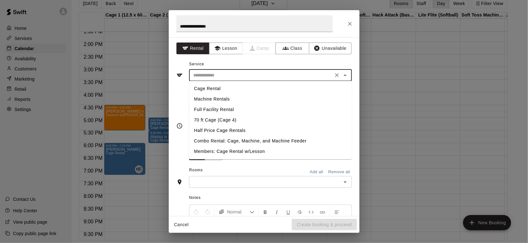
click at [272, 72] on input "text" at bounding box center [261, 75] width 140 height 8
click at [221, 91] on li "Cage Rental" at bounding box center [270, 89] width 163 height 10
type input "**********"
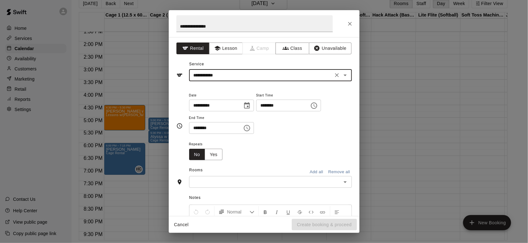
click at [314, 105] on button "Choose time, selected time is 9:00 AM" at bounding box center [314, 105] width 13 height 13
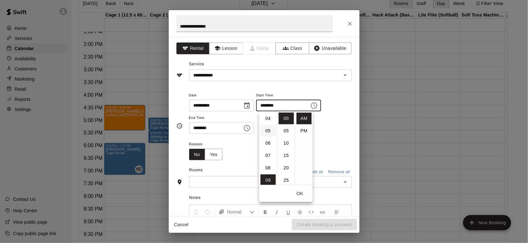
click at [268, 130] on li "05" at bounding box center [268, 131] width 15 height 12
click at [286, 169] on li "30" at bounding box center [286, 173] width 15 height 12
click at [307, 131] on li "PM" at bounding box center [303, 131] width 15 height 12
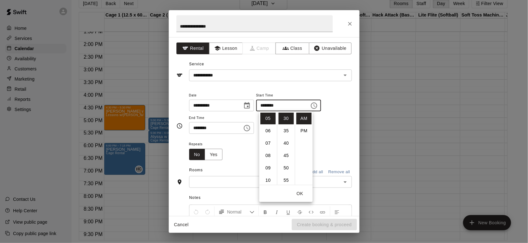
type input "********"
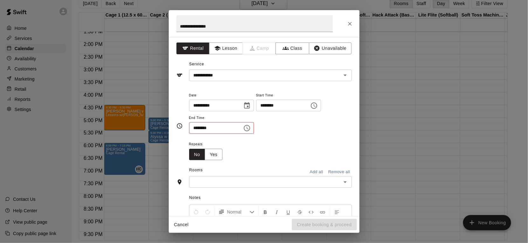
scroll to position [11, 0]
click at [251, 130] on icon "Choose time, selected time is 9:30 AM" at bounding box center [247, 129] width 8 height 8
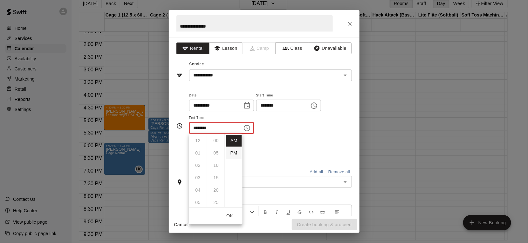
scroll to position [74, 0]
click at [233, 152] on li "PM" at bounding box center [233, 154] width 15 height 12
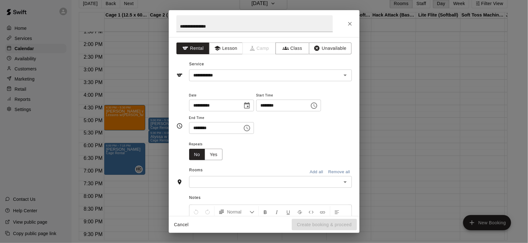
scroll to position [11, 0]
click at [249, 130] on icon "Choose time, selected time is 9:30 PM" at bounding box center [247, 129] width 8 height 8
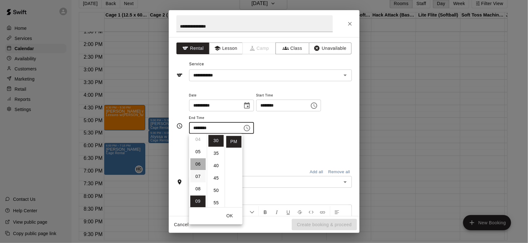
click at [199, 162] on li "06" at bounding box center [197, 165] width 15 height 12
click at [216, 142] on li "00" at bounding box center [215, 141] width 15 height 12
type input "********"
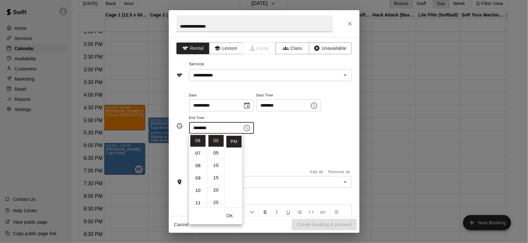
click at [228, 216] on button "OK" at bounding box center [230, 217] width 20 height 12
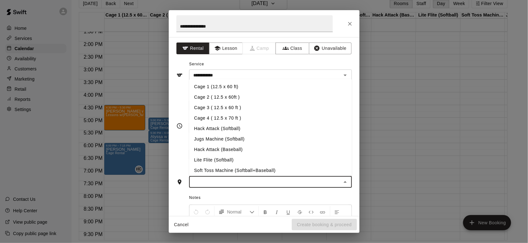
click at [243, 182] on input "text" at bounding box center [265, 182] width 148 height 8
click at [211, 89] on li "Cage 1 (12.5 x 60 ft)" at bounding box center [270, 87] width 163 height 10
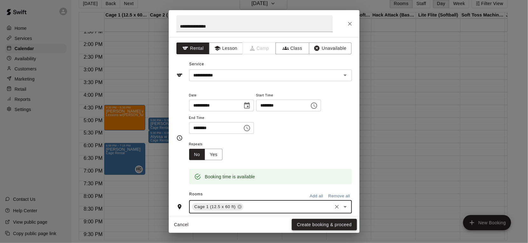
click at [325, 227] on button "Create booking & proceed" at bounding box center [324, 225] width 65 height 12
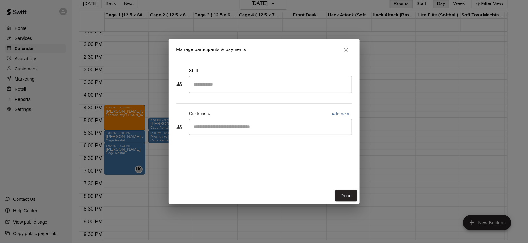
click at [245, 128] on input "Start typing to search customers..." at bounding box center [270, 127] width 157 height 6
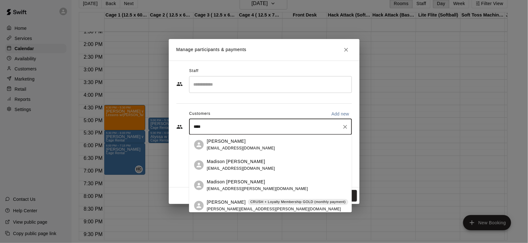
type input "*****"
click at [251, 203] on p "CRUSH + Loyalty Membership GOLD (monthly payment)" at bounding box center [297, 202] width 95 height 5
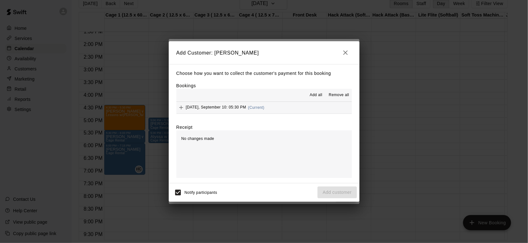
click at [288, 112] on button "Wednesday, September 10: 05:30 PM (Current)" at bounding box center [263, 108] width 175 height 12
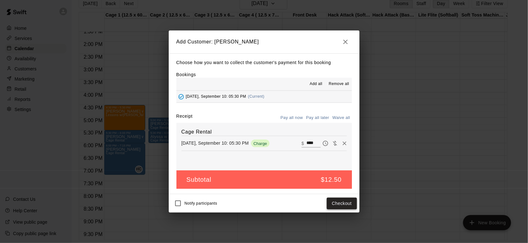
click at [338, 208] on button "Checkout" at bounding box center [342, 204] width 30 height 12
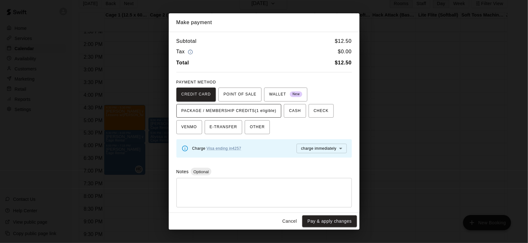
click at [255, 110] on span "PACKAGE / MEMBERSHIP CREDITS (1 eligible)" at bounding box center [228, 111] width 95 height 10
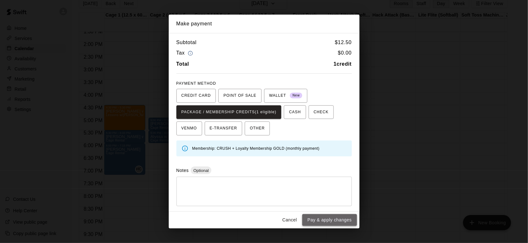
click at [330, 216] on button "Pay & apply changes" at bounding box center [329, 220] width 54 height 12
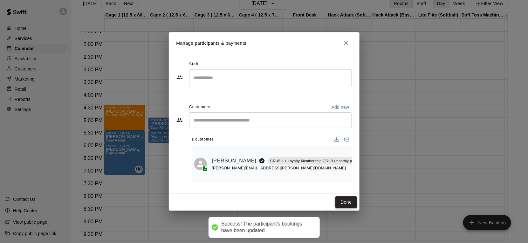
click at [350, 206] on button "Done" at bounding box center [345, 203] width 21 height 12
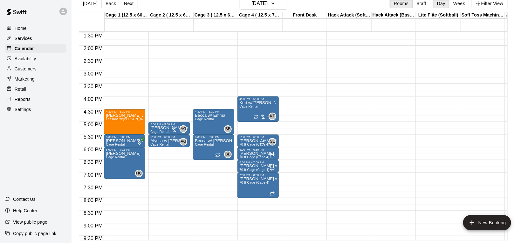
scroll to position [341, 0]
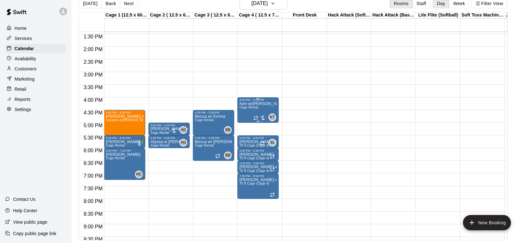
click at [269, 109] on div "Keri w/Sam Cage Rental KT 0" at bounding box center [257, 223] width 37 height 243
click at [246, 126] on img "edit" at bounding box center [245, 123] width 7 height 7
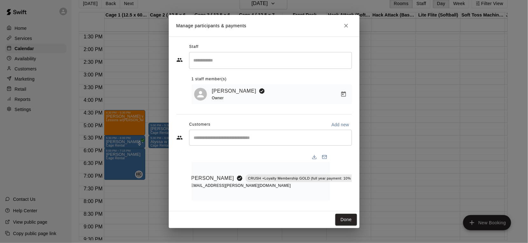
scroll to position [0, 18]
click at [349, 27] on button "Close" at bounding box center [345, 25] width 11 height 11
